Goal: Task Accomplishment & Management: Manage account settings

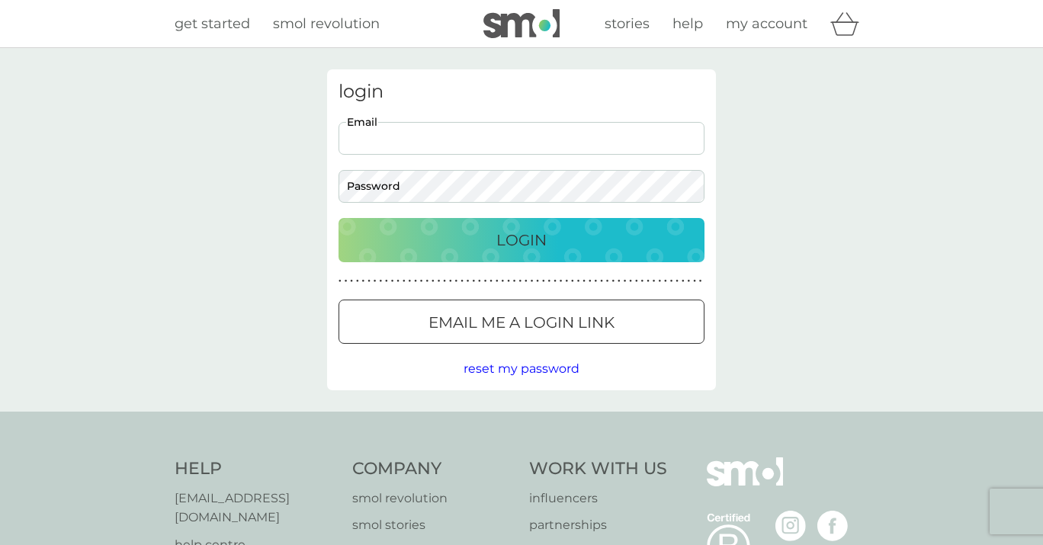
type input "catmurphy87@hotmail.co.uk"
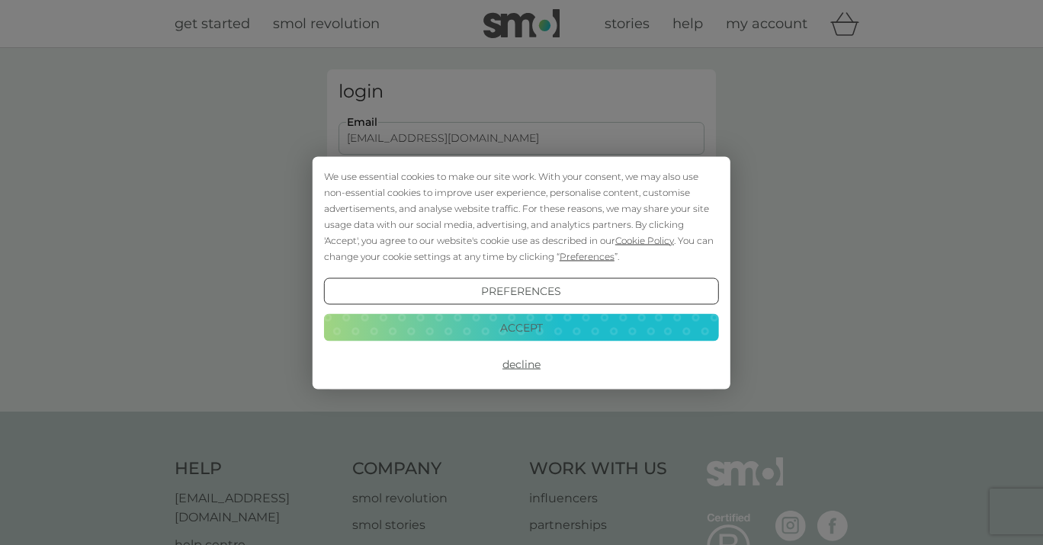
click at [522, 239] on button "Login" at bounding box center [522, 240] width 366 height 44
click at [525, 364] on button "Decline" at bounding box center [521, 364] width 395 height 27
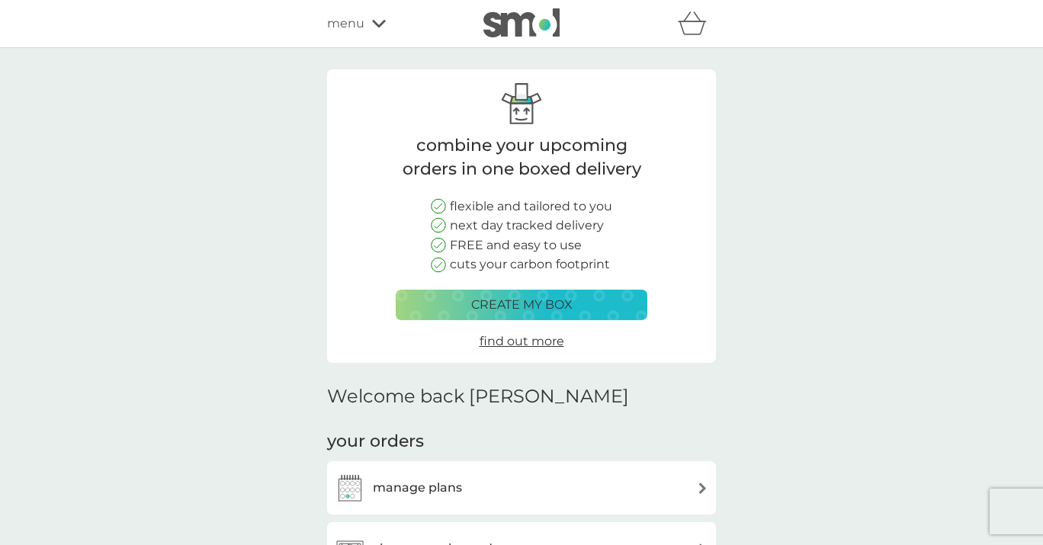
click at [476, 473] on div "manage plans" at bounding box center [522, 488] width 374 height 30
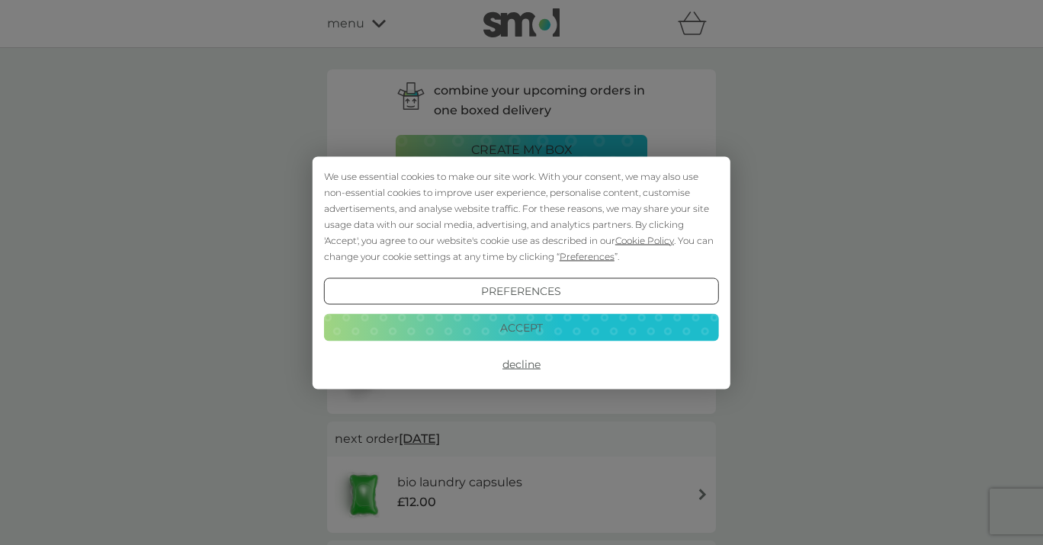
click at [534, 368] on button "Decline" at bounding box center [521, 364] width 395 height 27
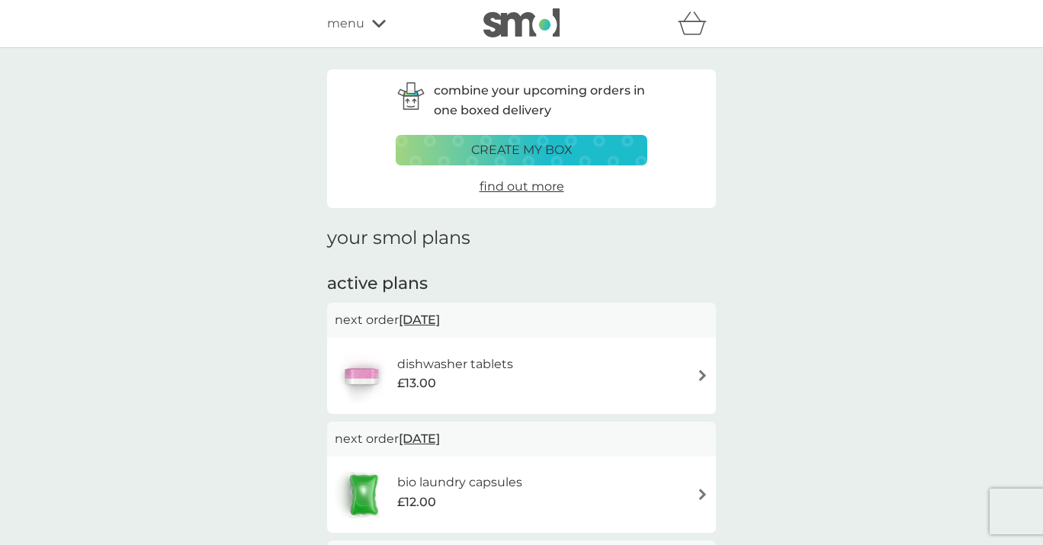
click at [426, 374] on span "£13.00" at bounding box center [416, 384] width 39 height 20
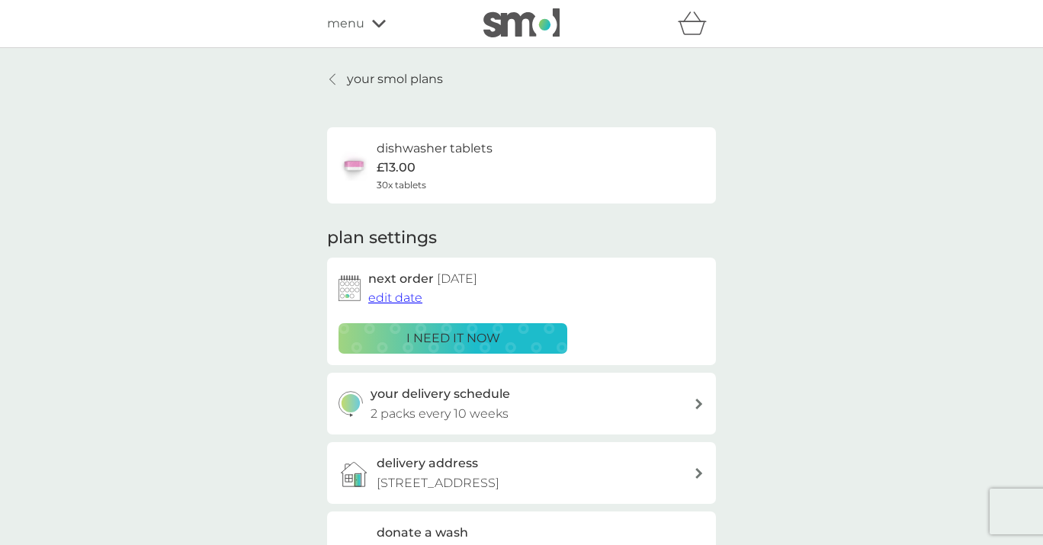
click at [441, 341] on p "i need it now" at bounding box center [453, 339] width 94 height 20
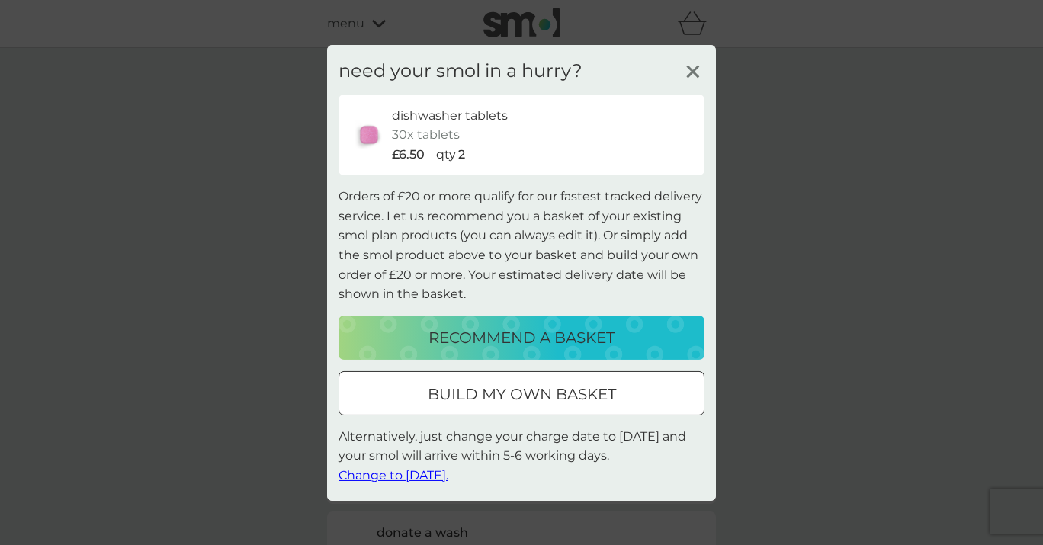
click at [419, 475] on span "Change to [DATE]." at bounding box center [394, 475] width 110 height 14
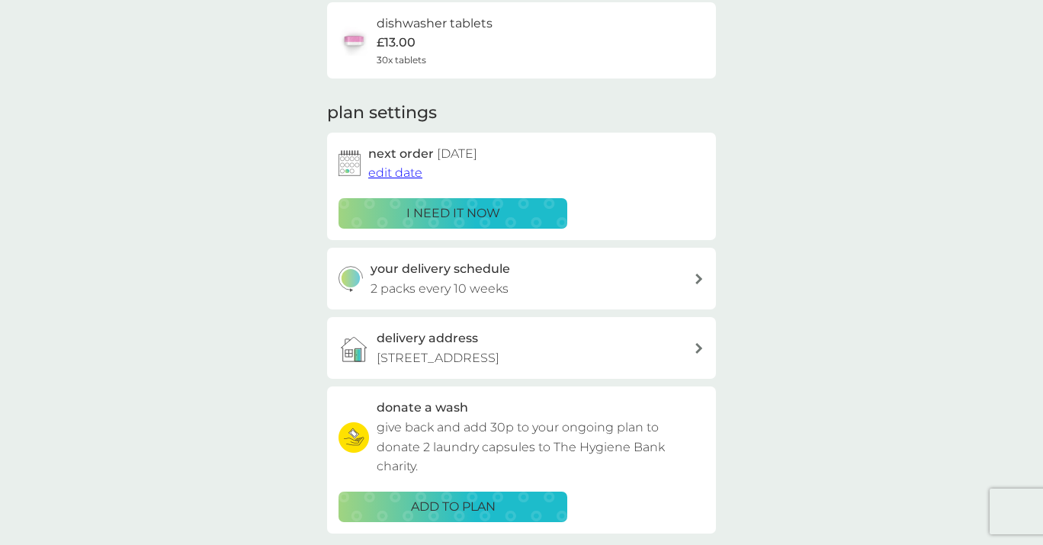
scroll to position [46, 0]
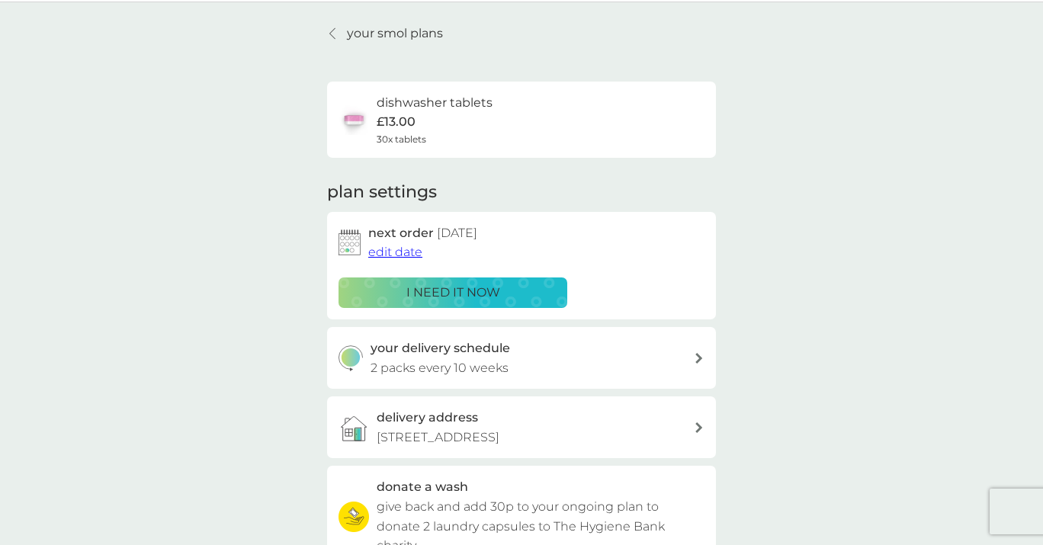
click at [433, 34] on p "your smol plans" at bounding box center [395, 34] width 96 height 20
